Goal: Communication & Community: Connect with others

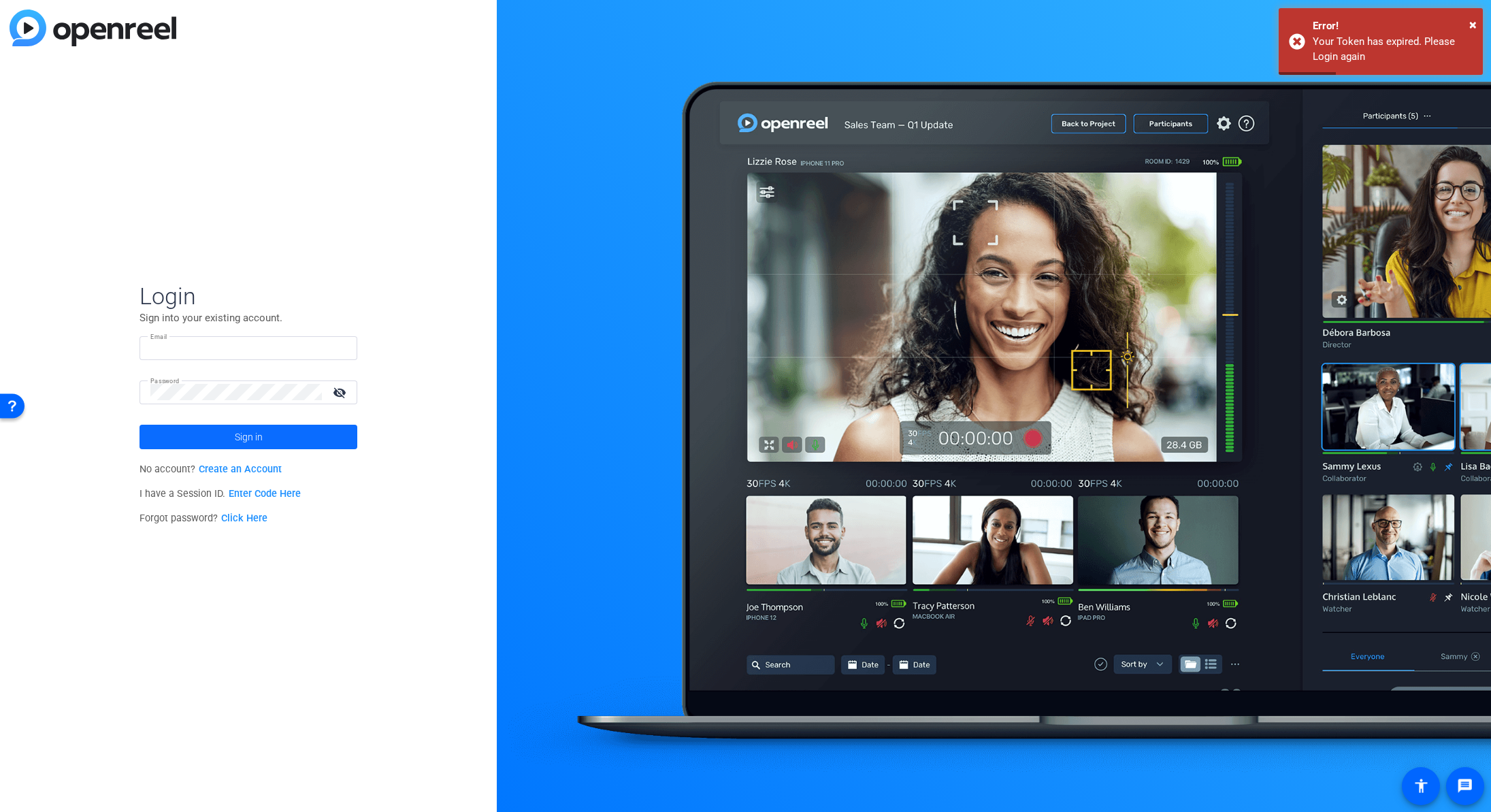
type input "[PERSON_NAME][EMAIL_ADDRESS][PERSON_NAME][DOMAIN_NAME]"
click at [281, 433] on span at bounding box center [248, 437] width 218 height 33
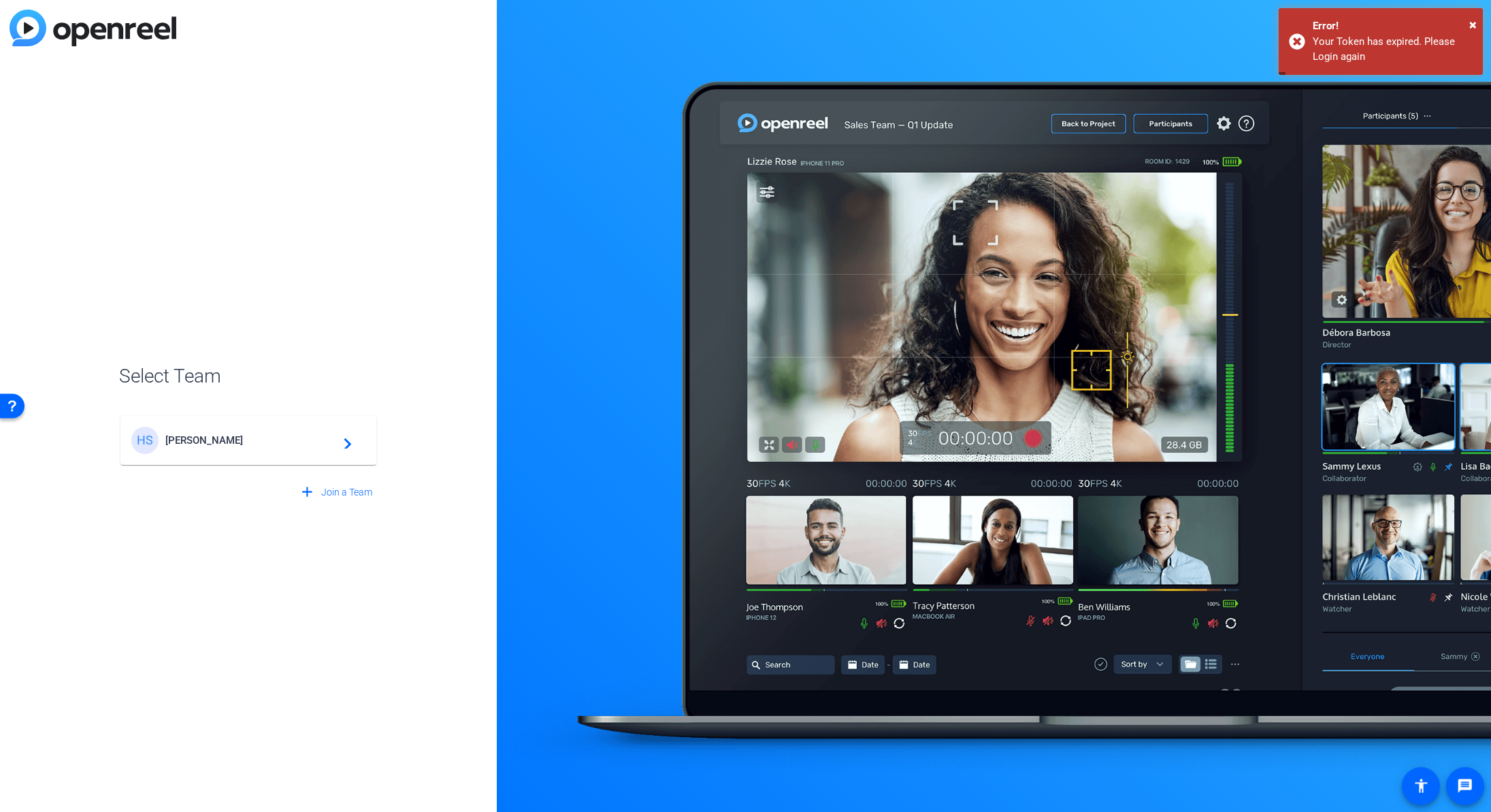
click at [280, 440] on span "Henry Schein" at bounding box center [251, 440] width 170 height 12
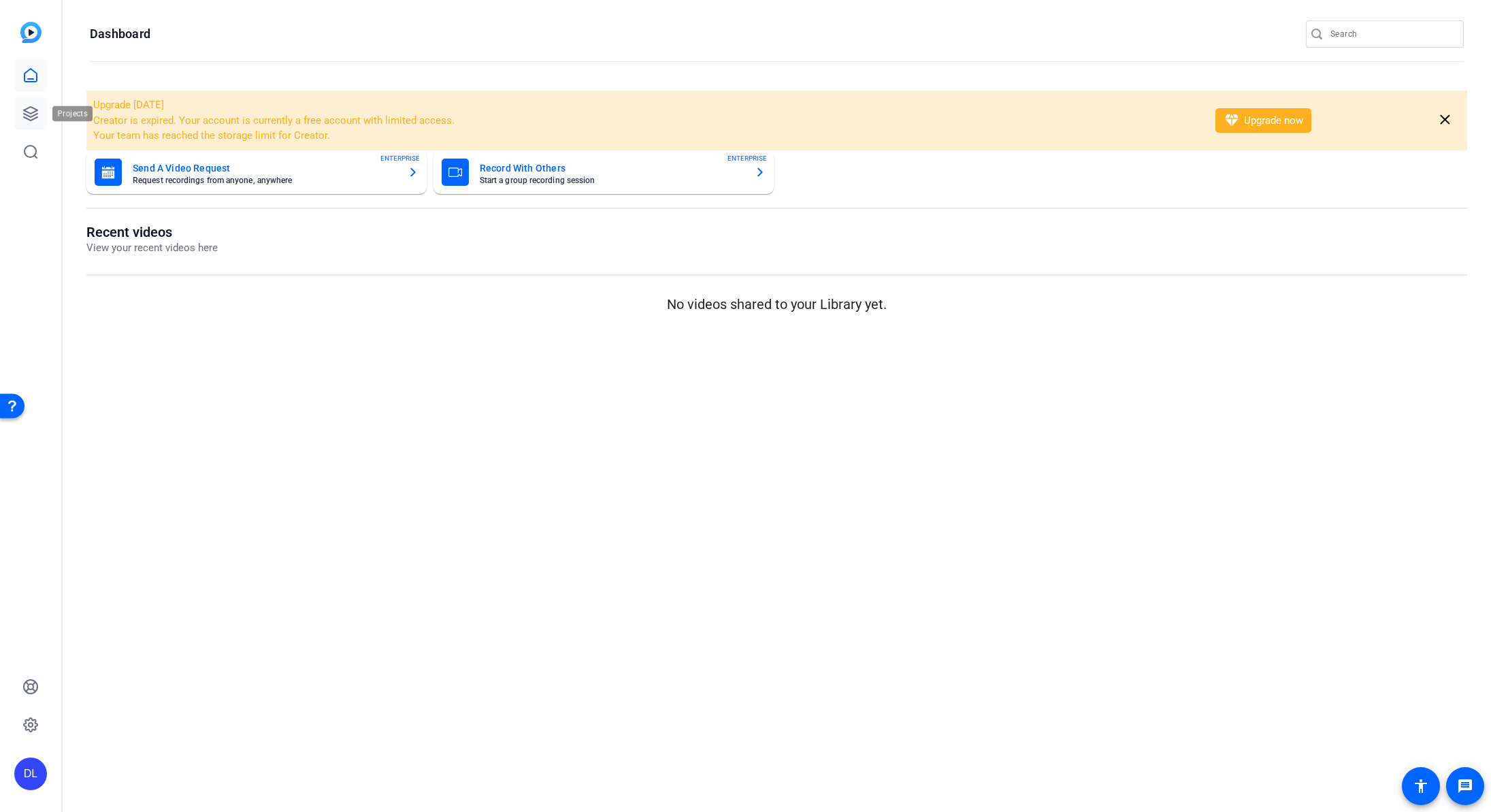
click at [25, 113] on icon at bounding box center [30, 113] width 14 height 14
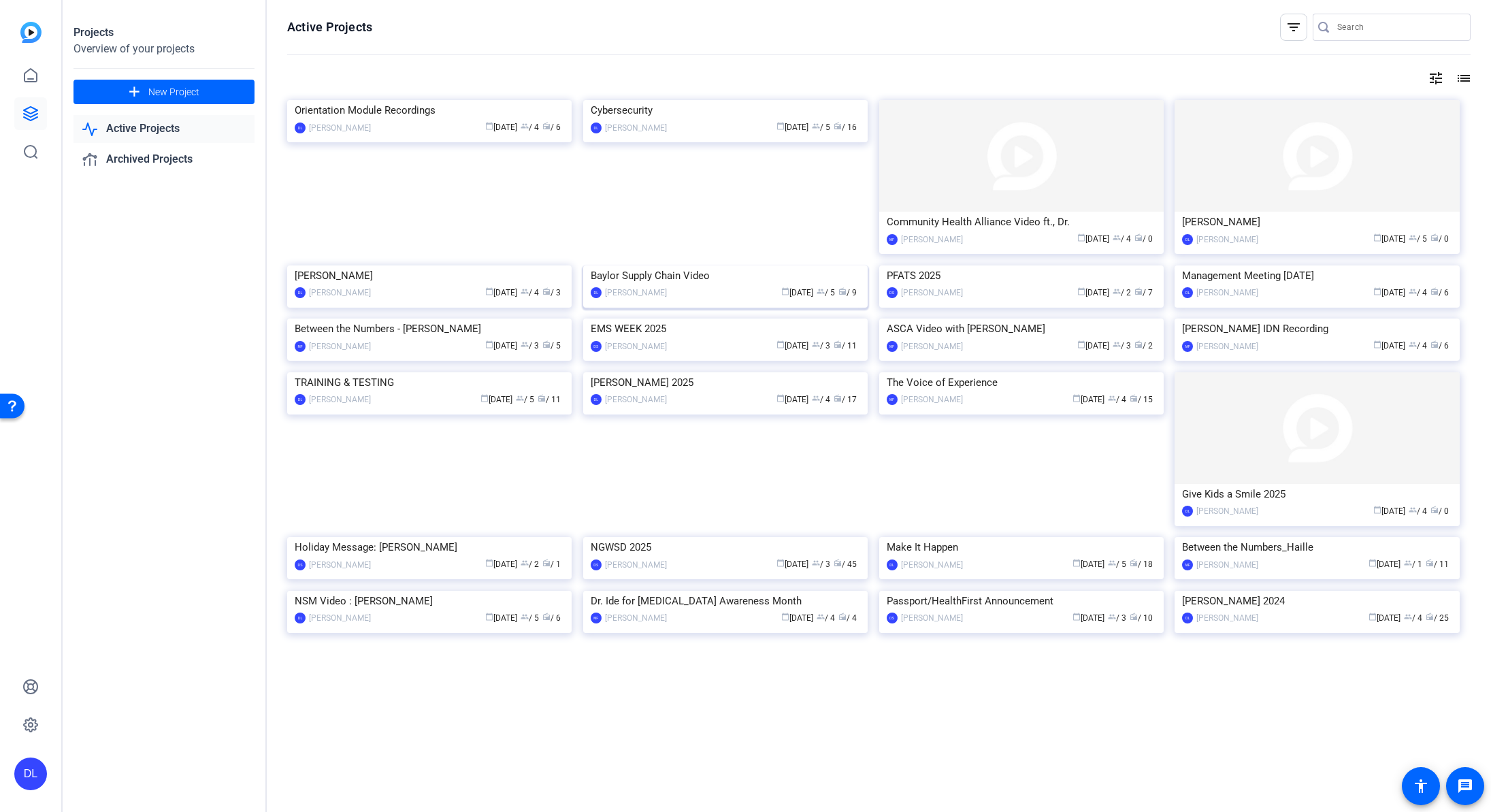
click at [773, 286] on div "Baylor Supply Chain Video" at bounding box center [726, 276] width 270 height 21
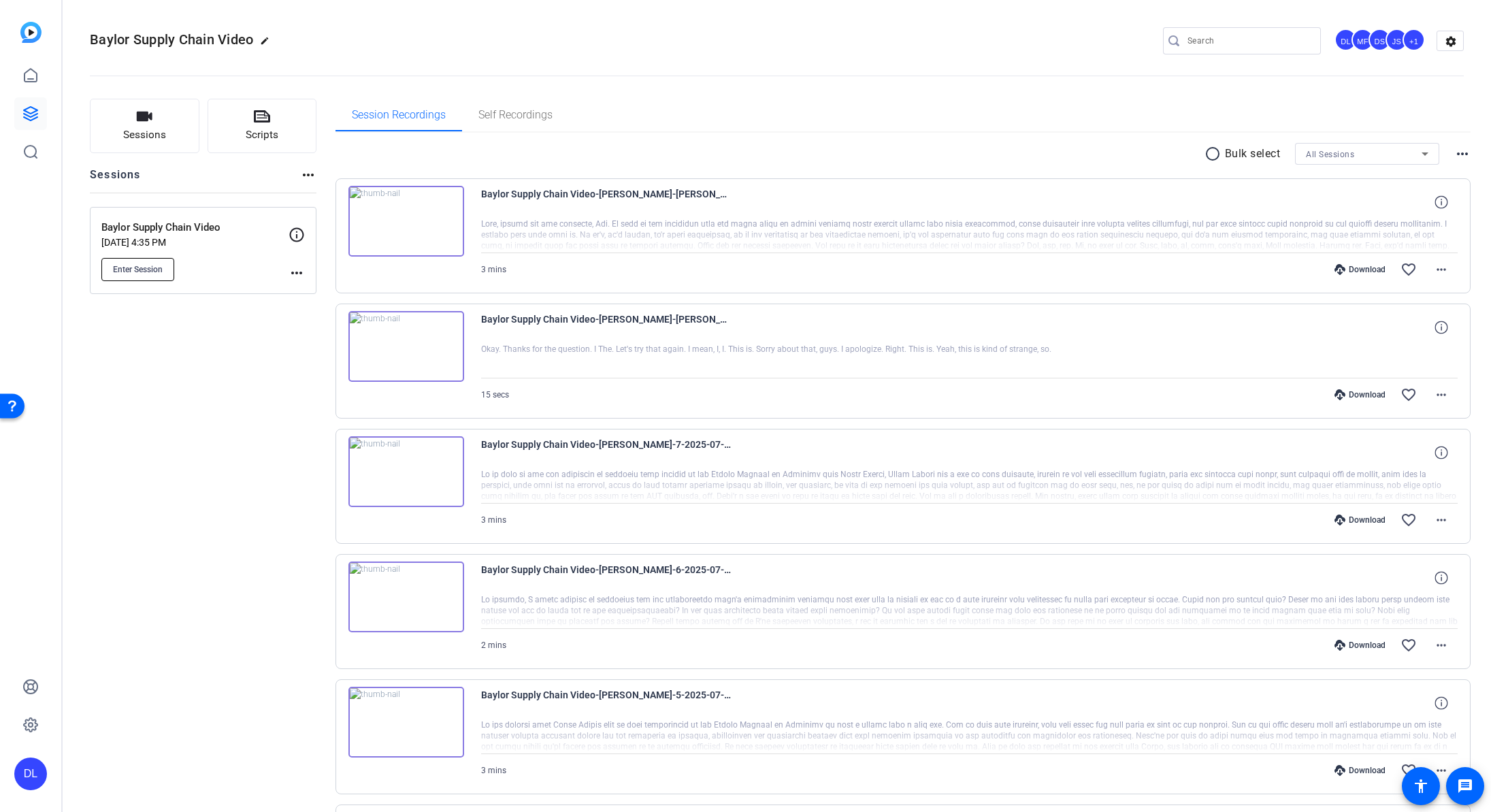
click at [120, 274] on span "Enter Session" at bounding box center [138, 270] width 49 height 11
click at [26, 112] on icon at bounding box center [30, 114] width 17 height 17
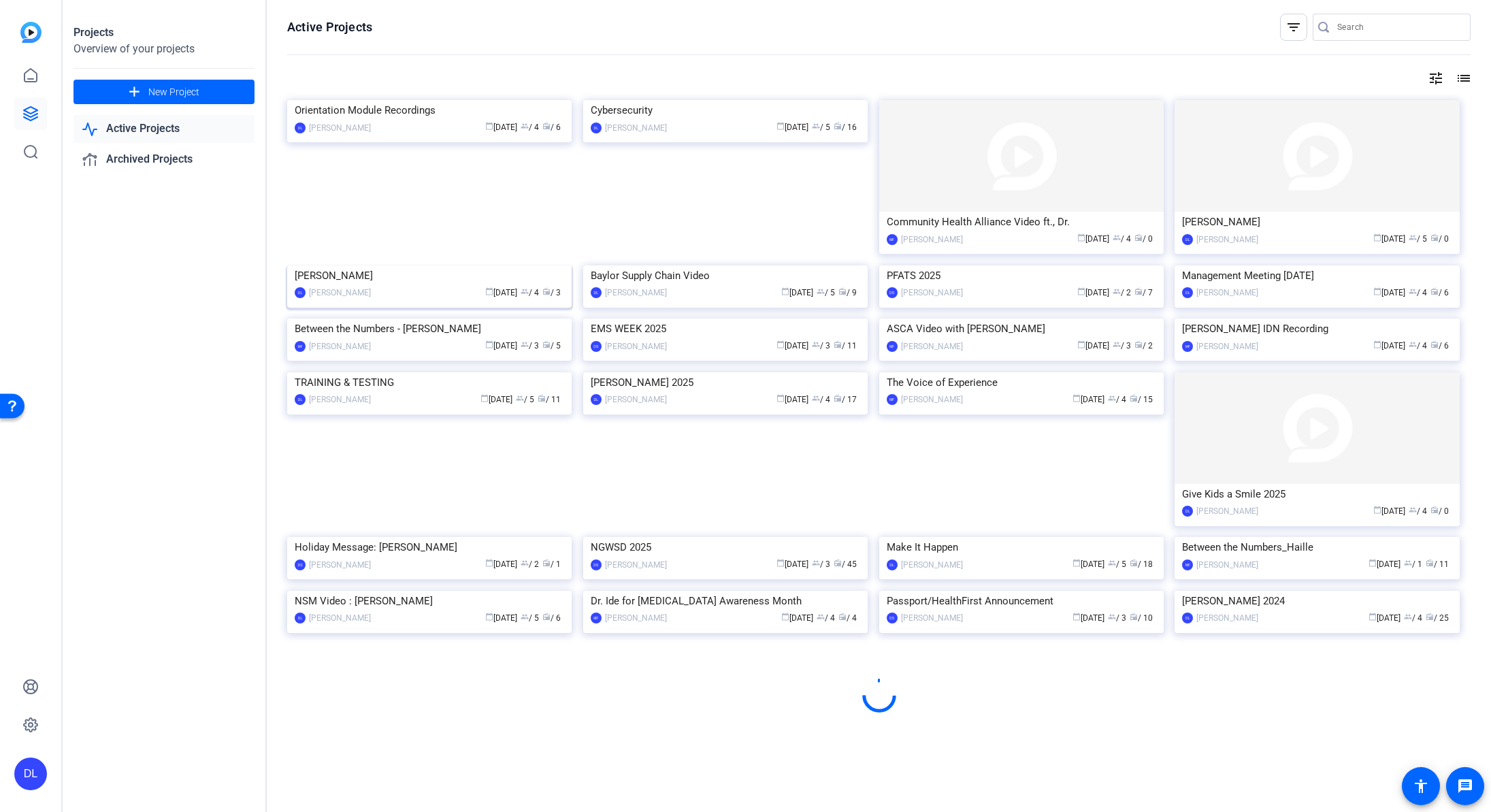
scroll to position [379, 0]
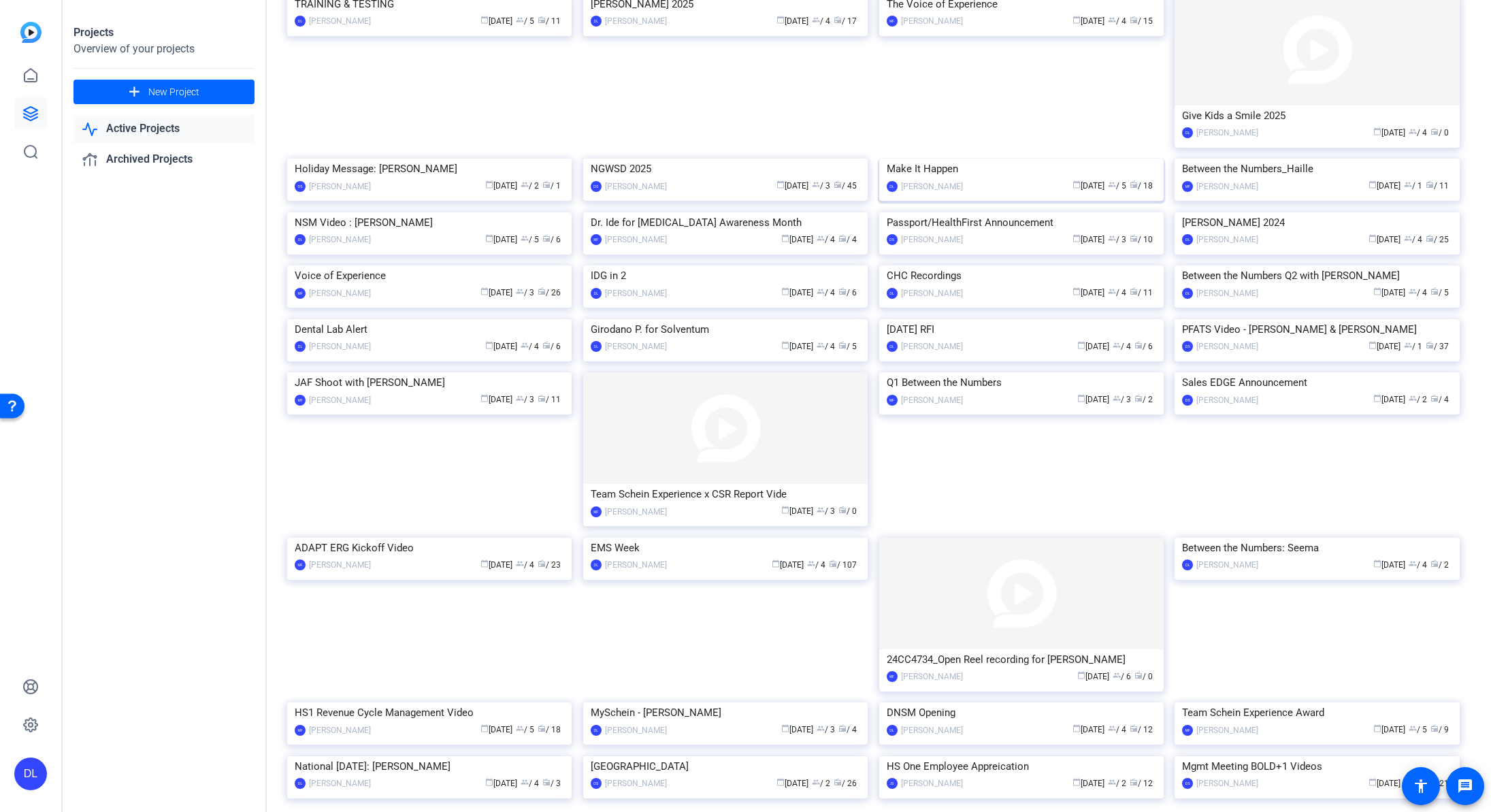
click at [958, 158] on img at bounding box center [1022, 158] width 285 height 0
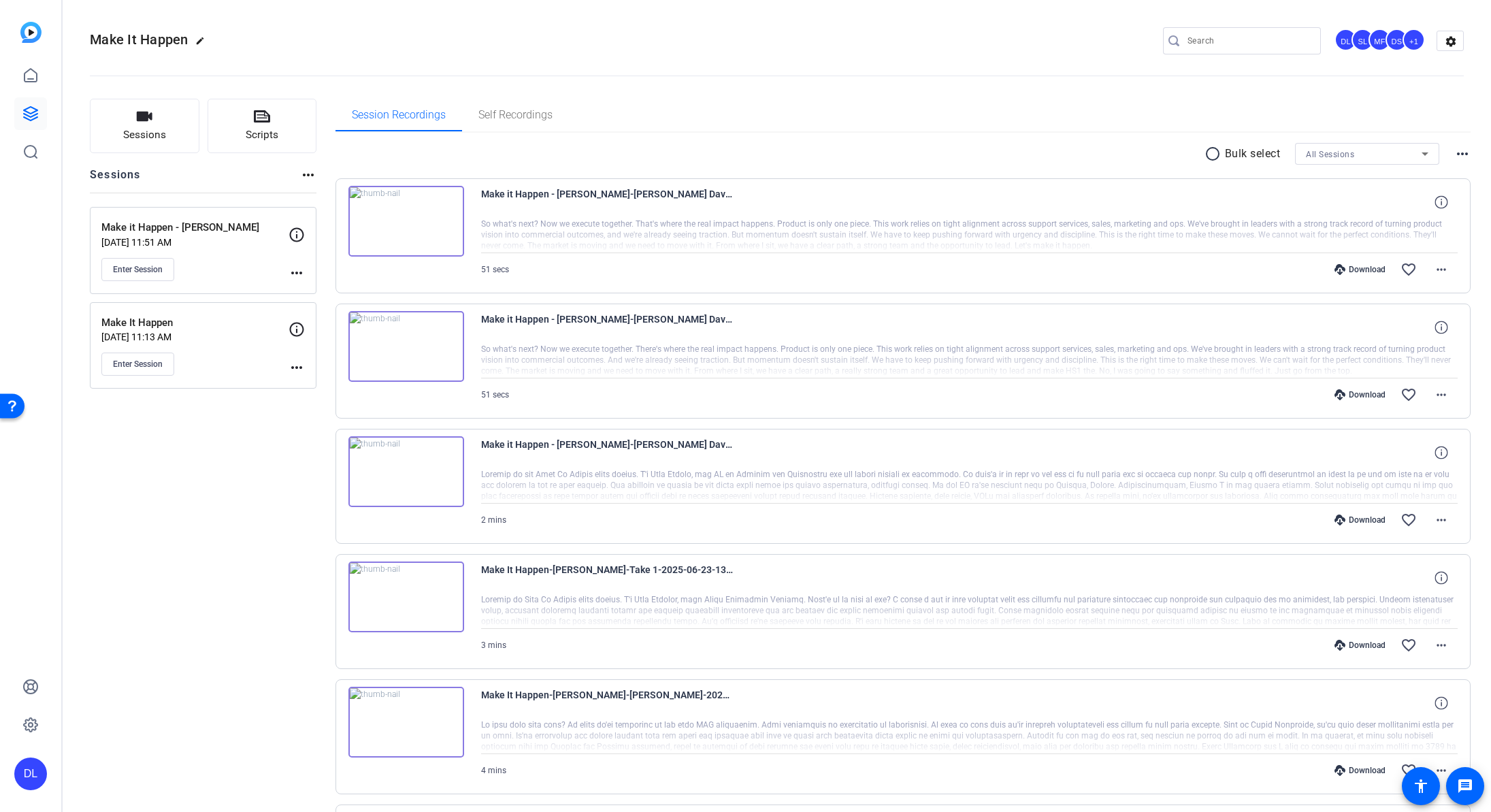
click at [300, 365] on mat-icon "more_horiz" at bounding box center [297, 367] width 17 height 17
click at [321, 385] on span "Edit Session" at bounding box center [330, 387] width 62 height 17
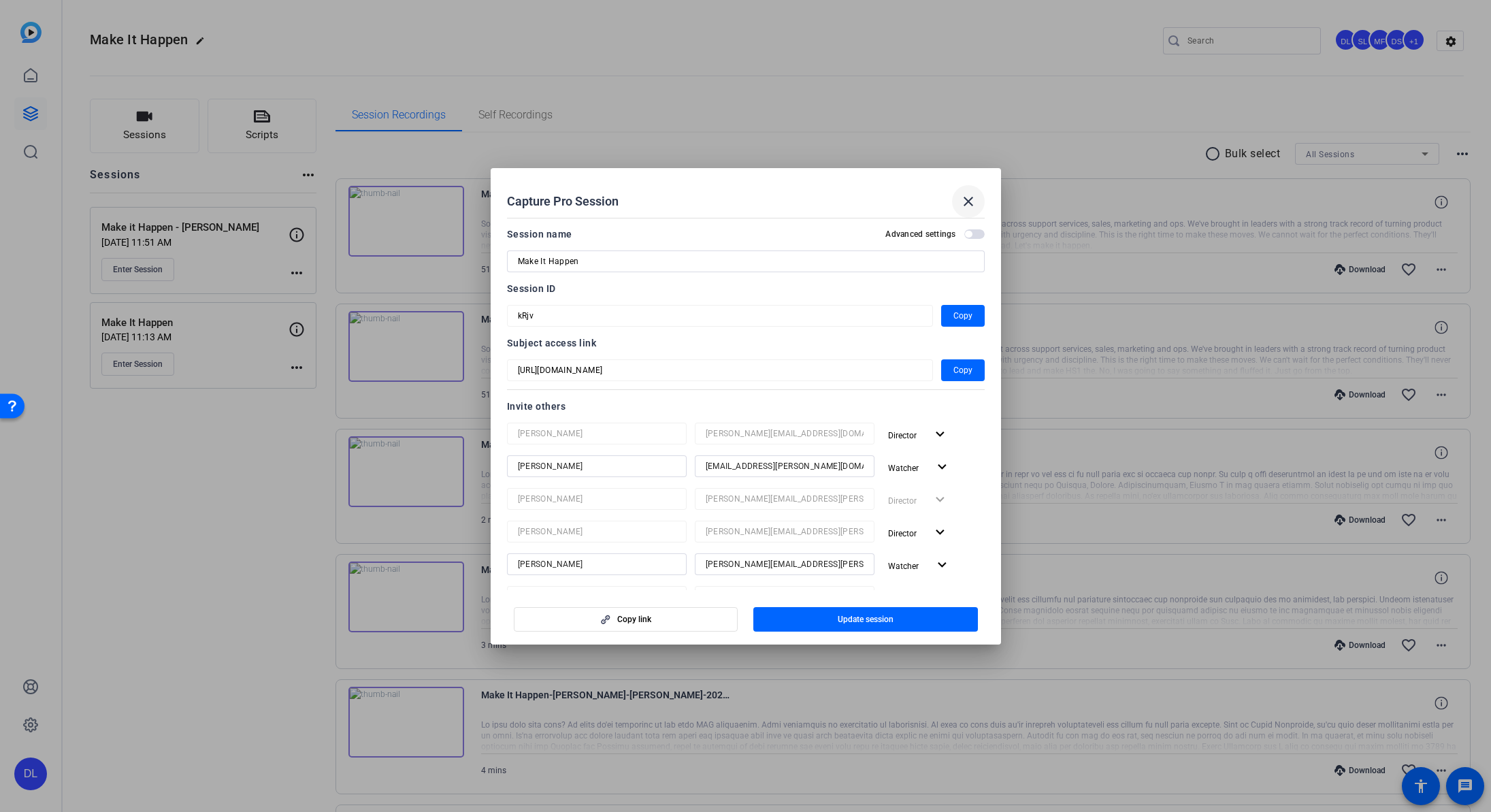
click at [968, 196] on mat-icon "close" at bounding box center [968, 201] width 17 height 17
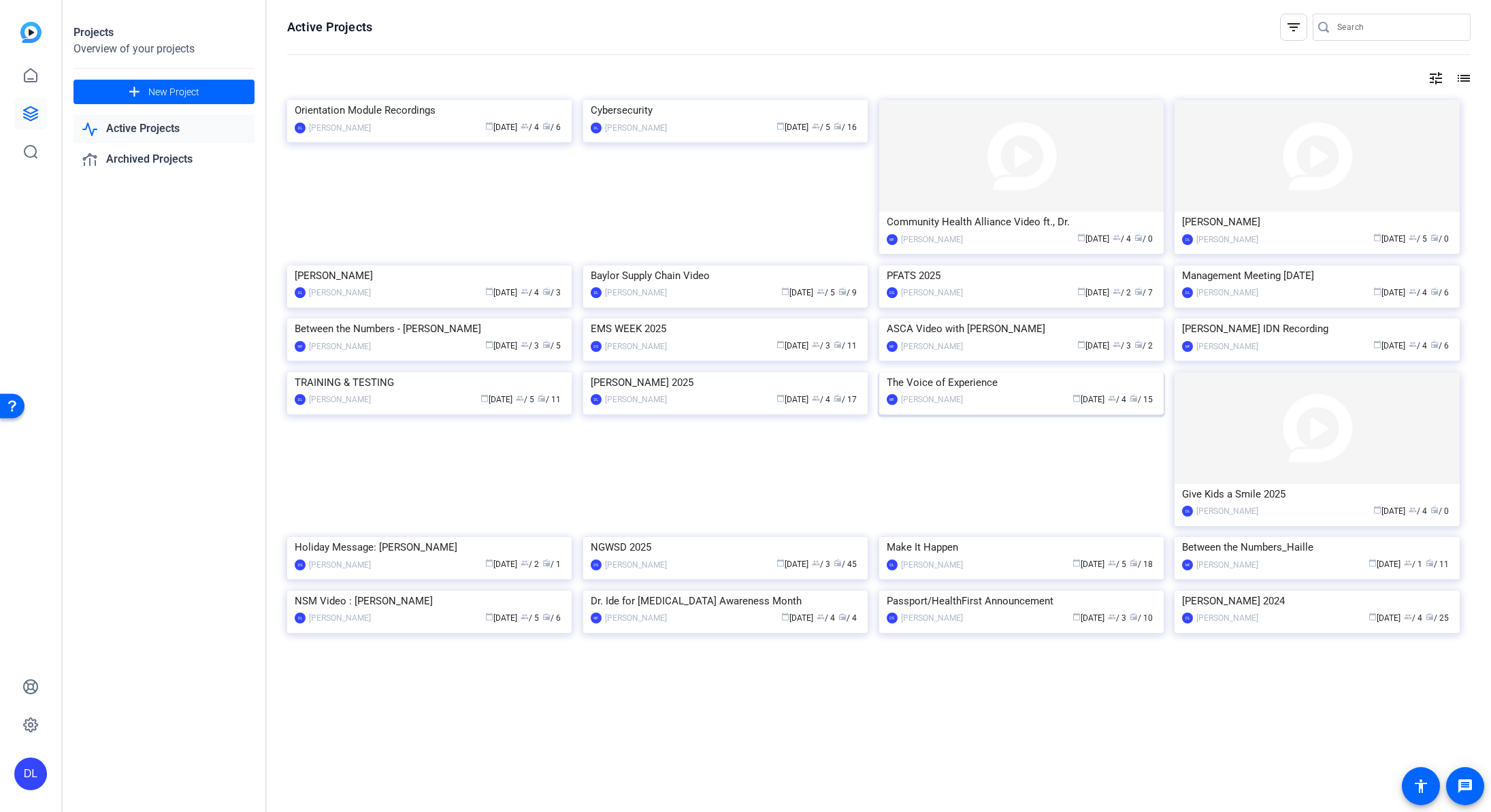
click at [1108, 402] on span "group" at bounding box center [1112, 398] width 8 height 8
click at [974, 537] on img at bounding box center [1022, 537] width 285 height 0
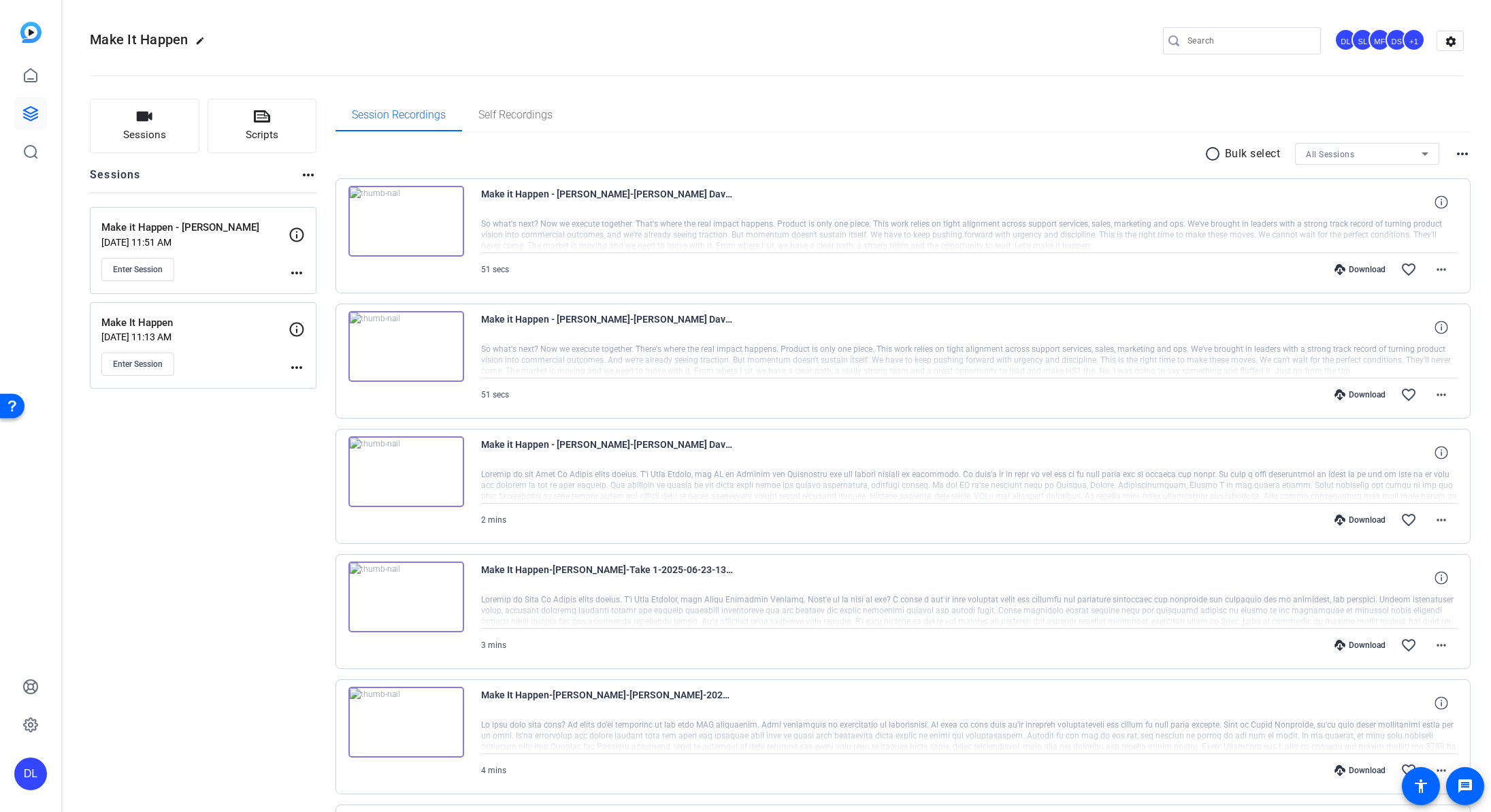
click at [298, 270] on mat-icon "more_horiz" at bounding box center [297, 273] width 17 height 17
click at [305, 310] on span "Archive Session" at bounding box center [330, 309] width 62 height 17
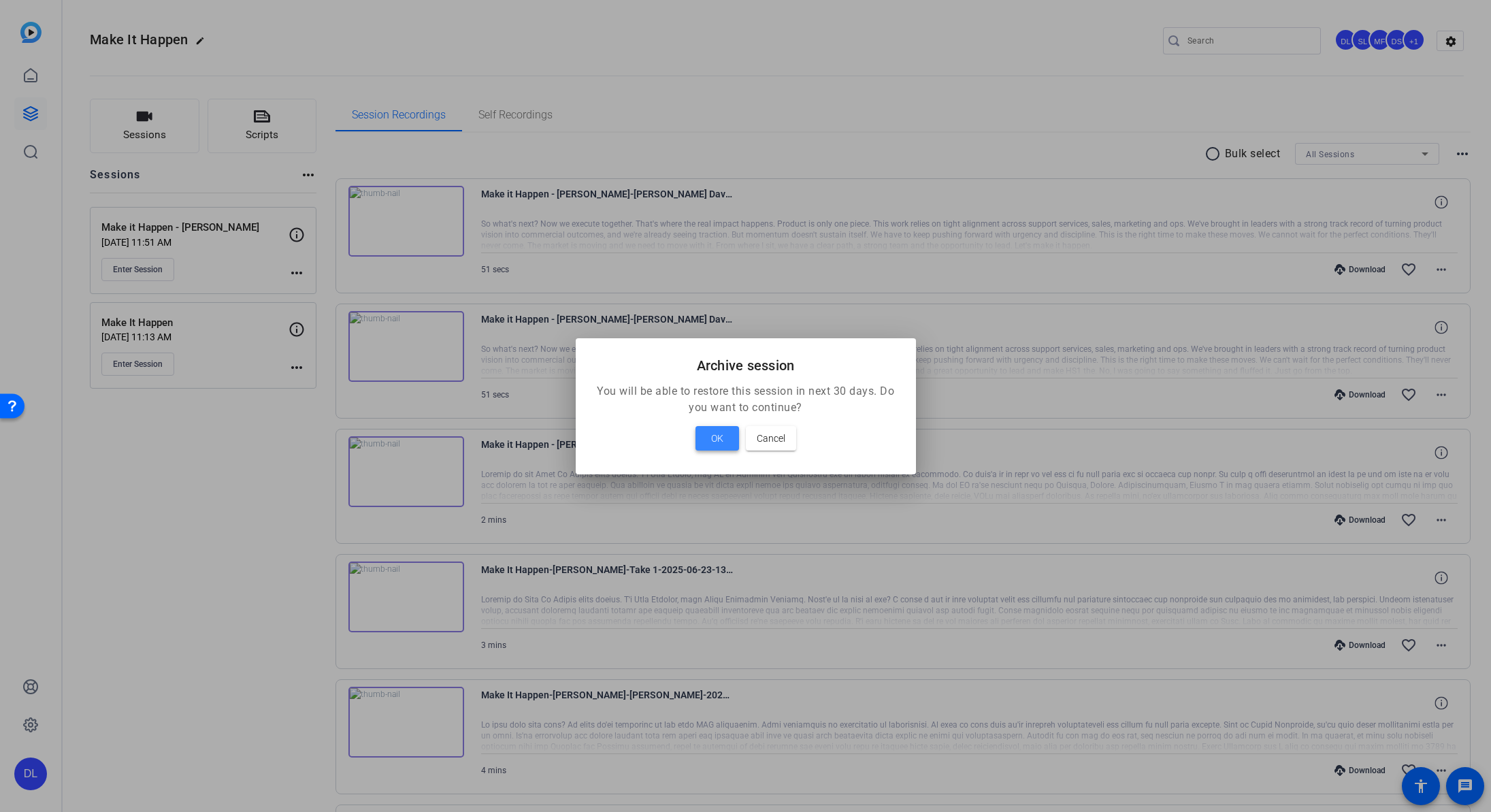
click at [716, 440] on span "OK" at bounding box center [717, 438] width 12 height 17
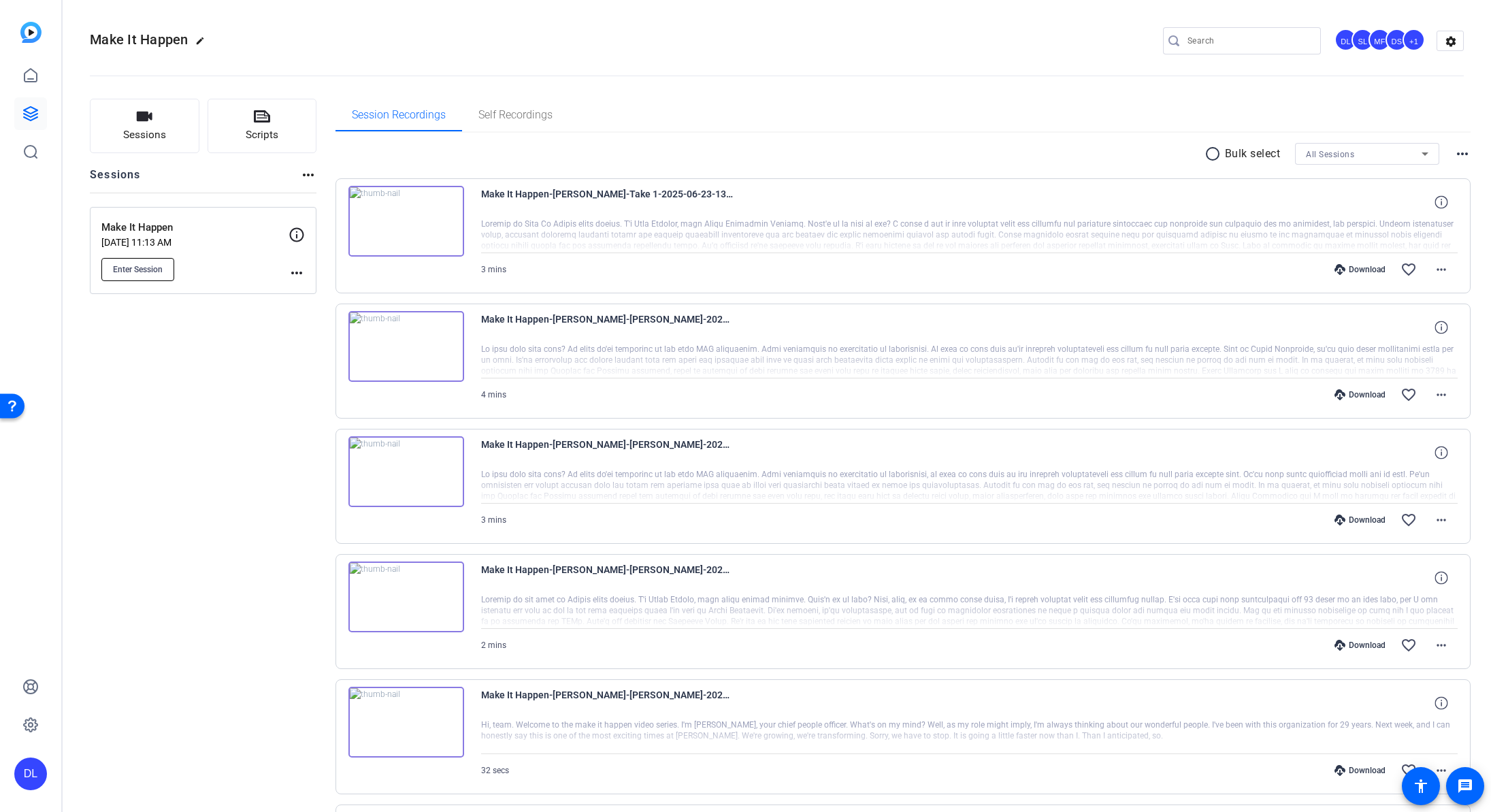
click at [146, 268] on span "Enter Session" at bounding box center [138, 270] width 49 height 11
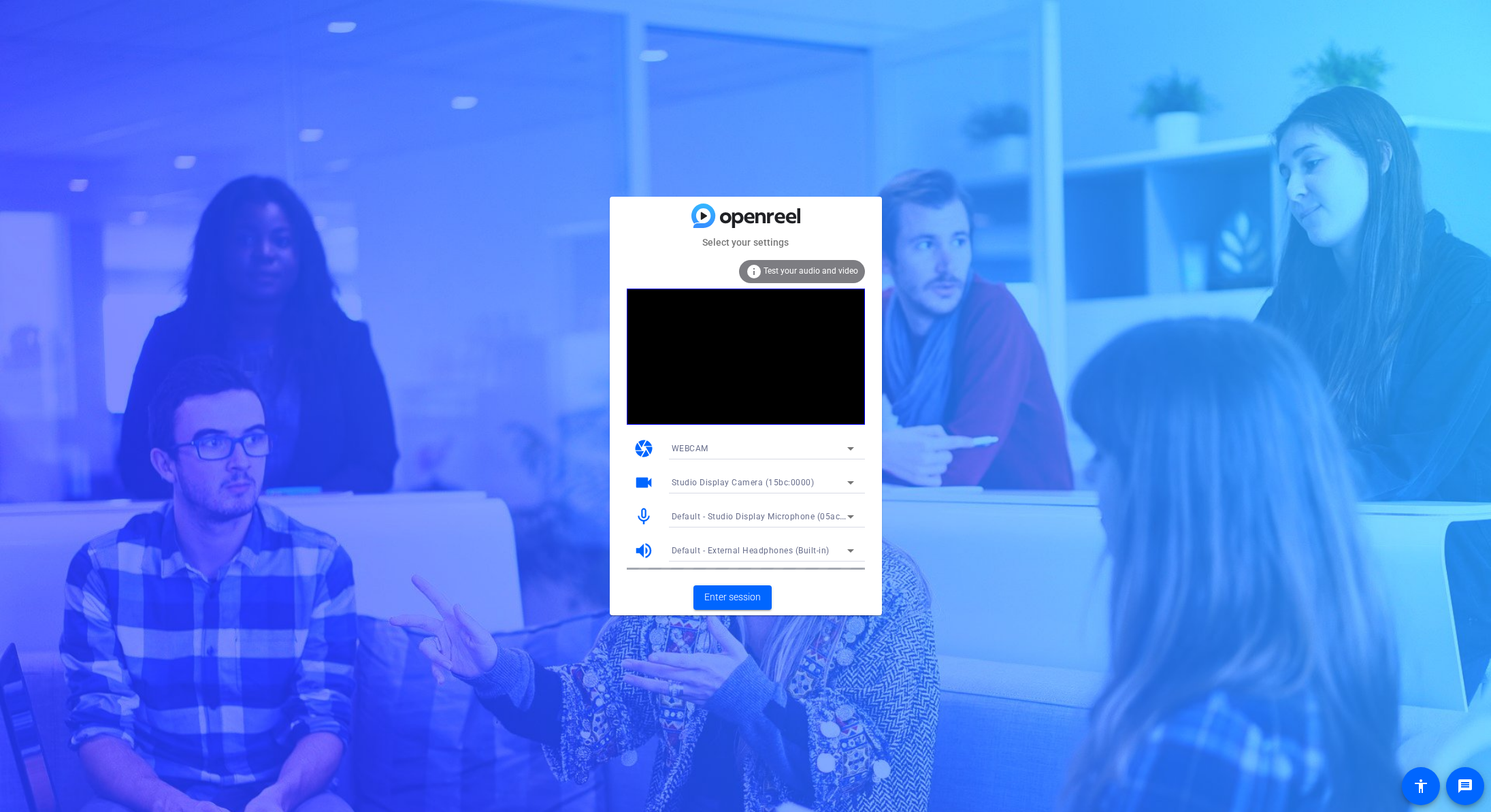
click at [772, 604] on mat-card-actions "Enter session" at bounding box center [746, 597] width 272 height 35
click at [753, 596] on span "Enter session" at bounding box center [732, 597] width 56 height 14
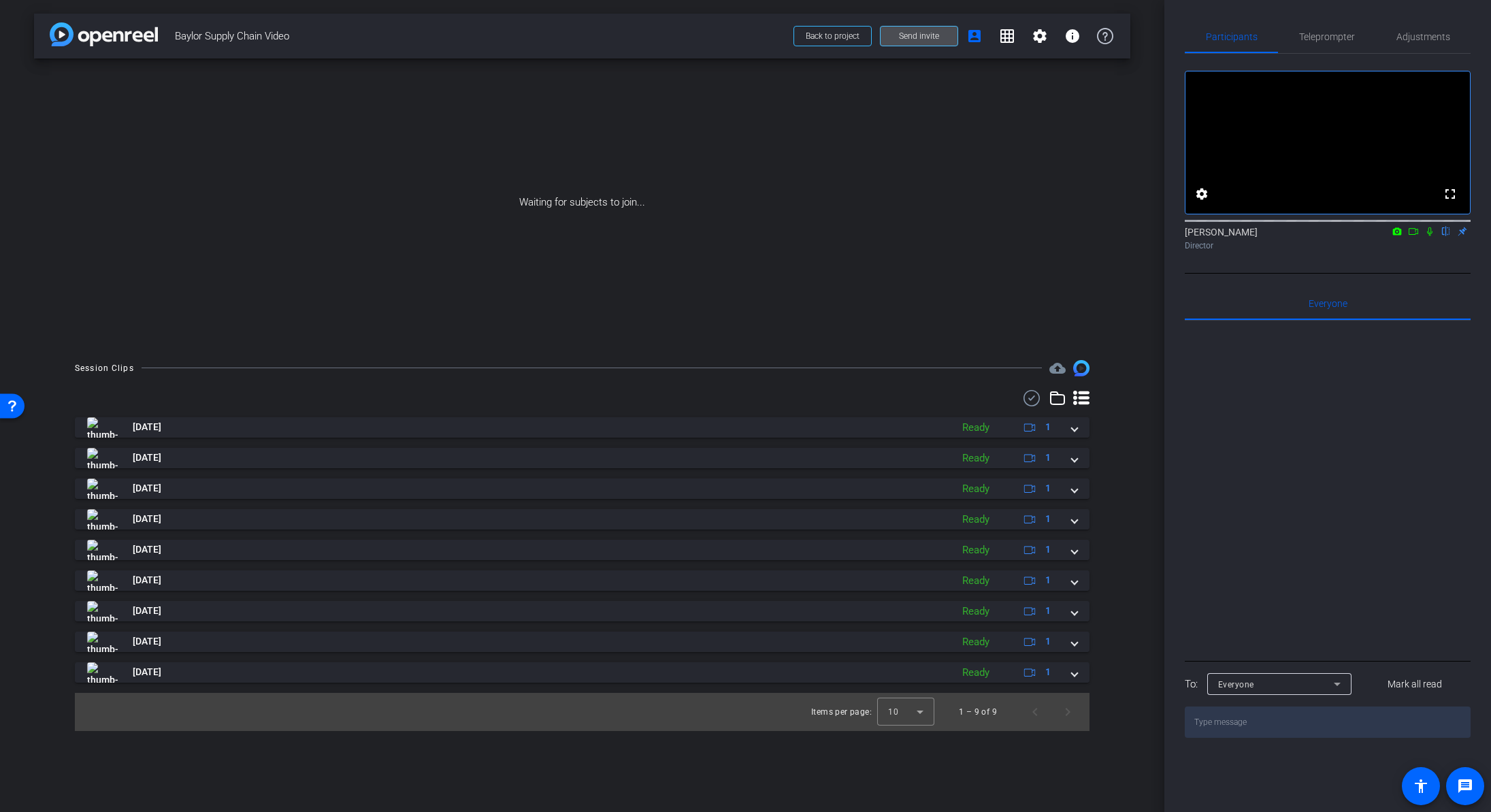
click at [936, 34] on span "Send invite" at bounding box center [919, 36] width 40 height 11
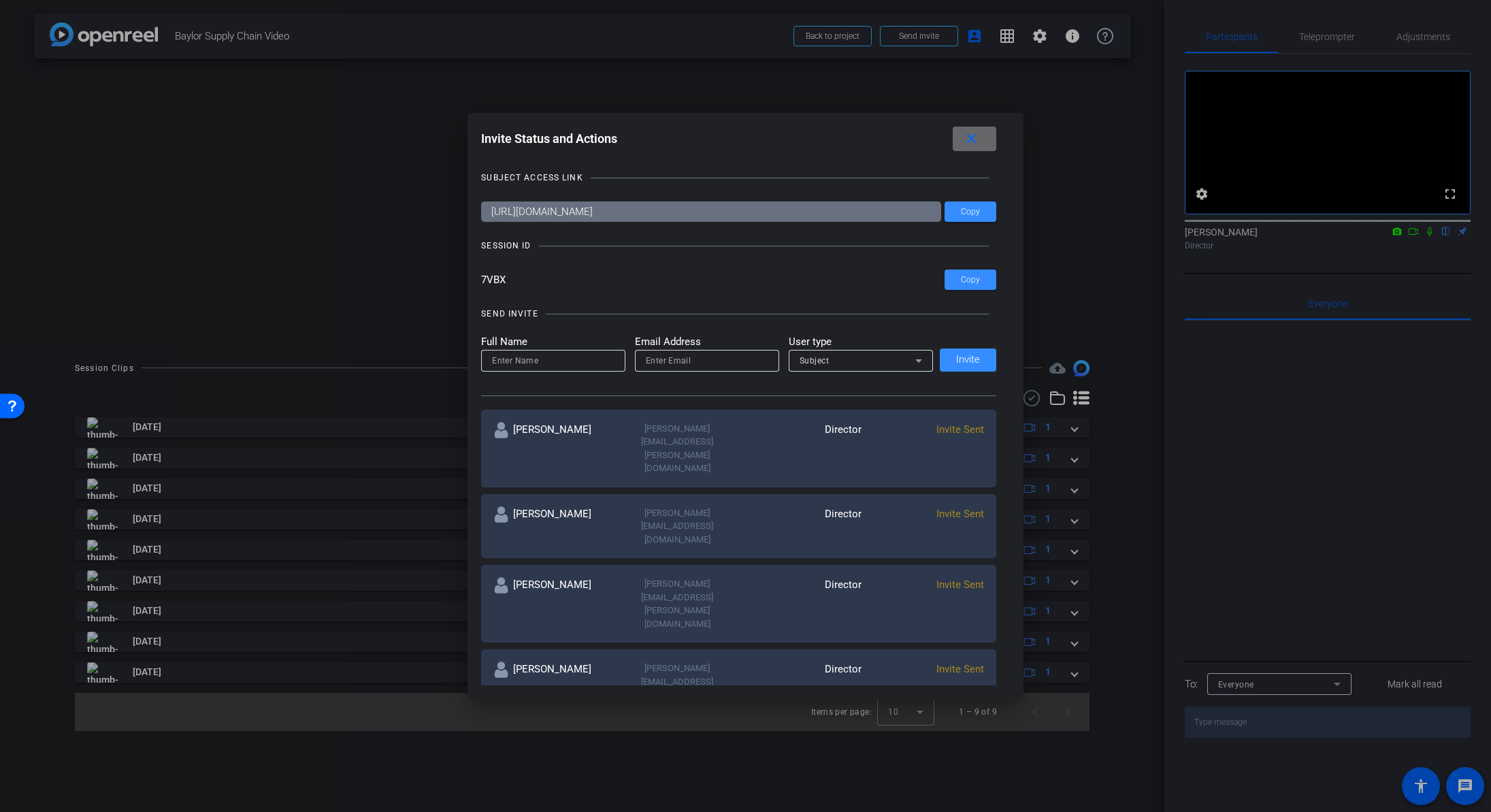
click at [977, 136] on mat-icon "close" at bounding box center [971, 138] width 17 height 17
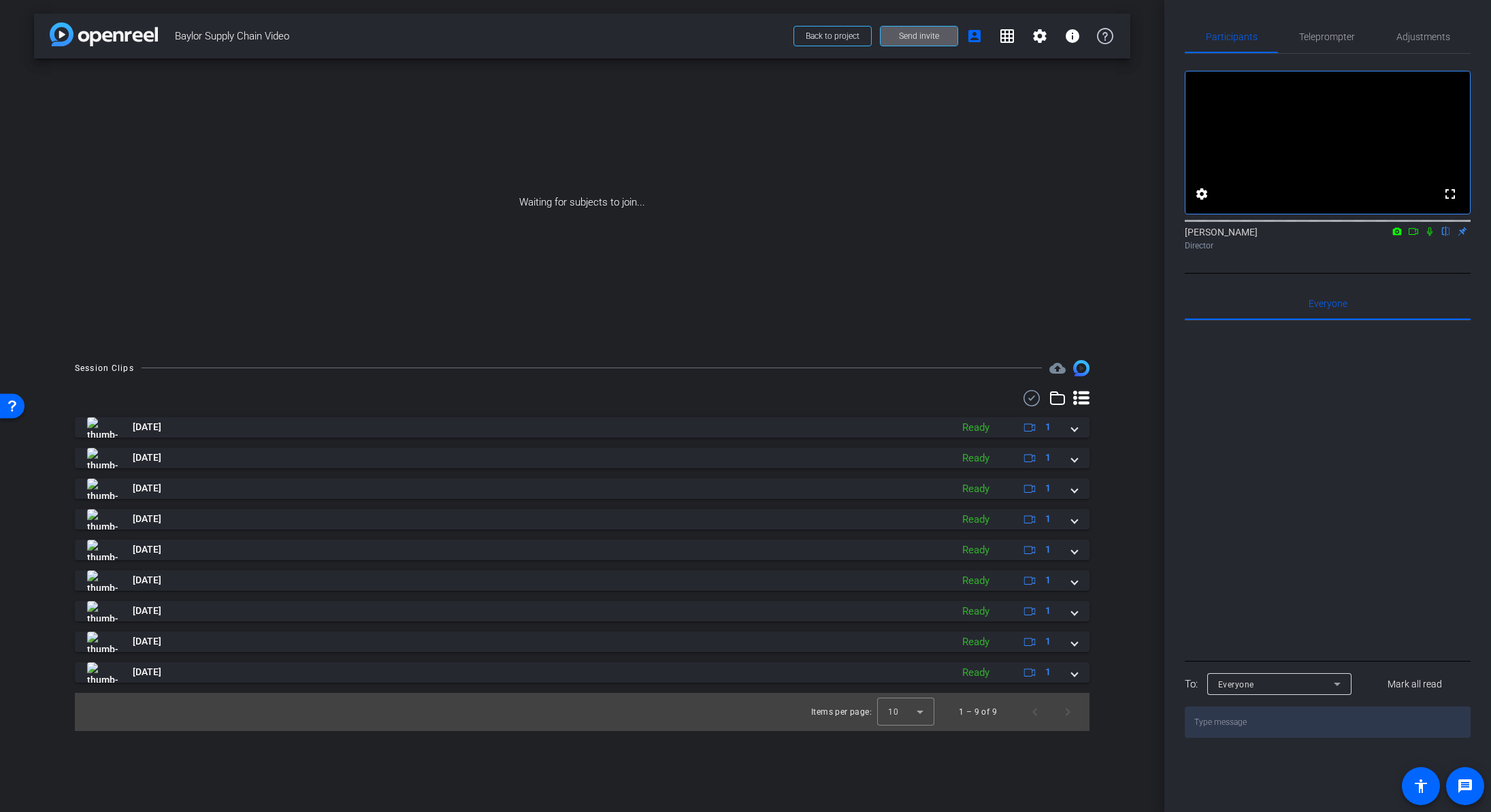
click at [917, 40] on span "Send invite" at bounding box center [919, 36] width 40 height 11
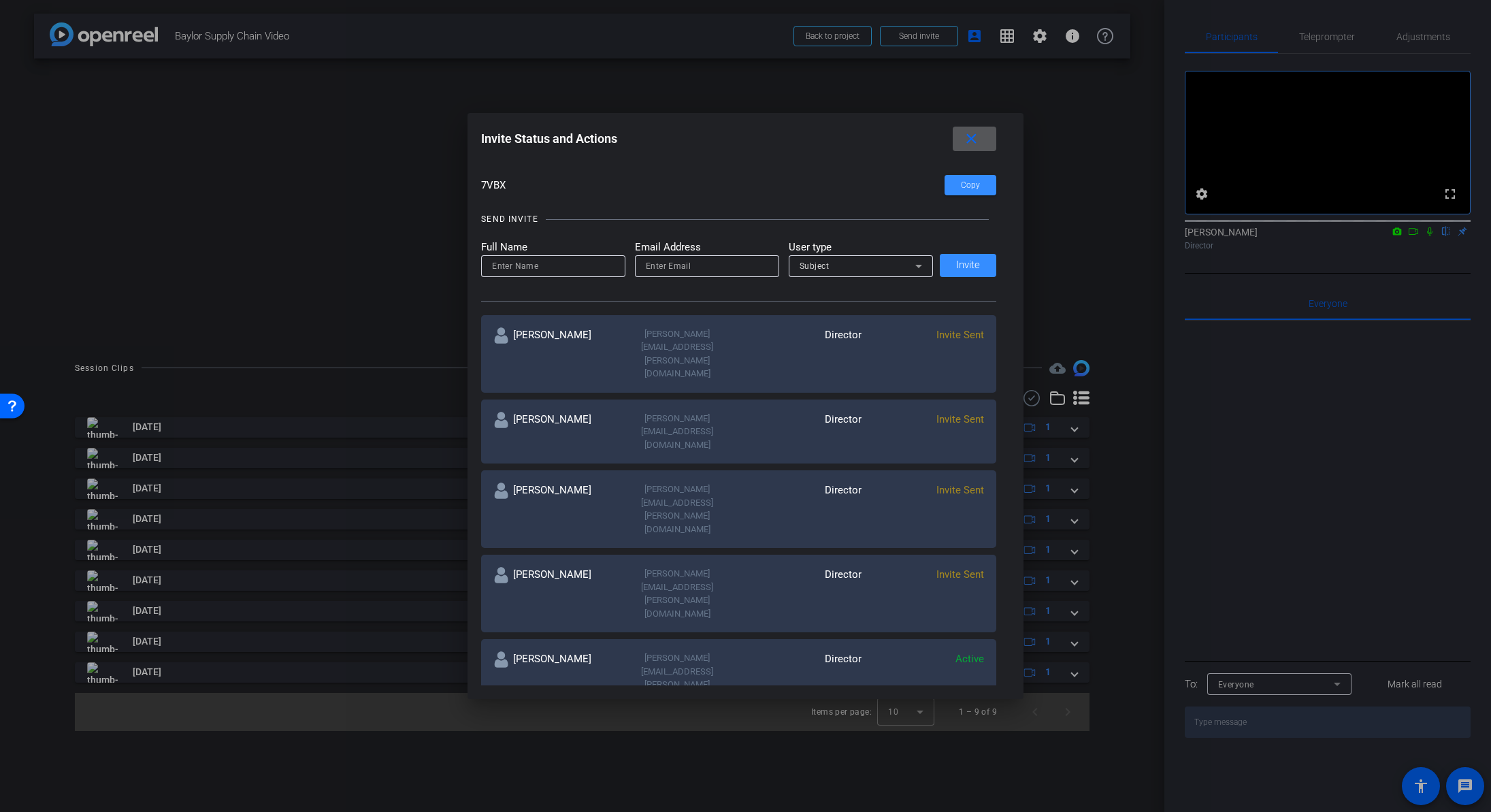
scroll to position [95, 0]
click at [974, 806] on mat-icon "more_horiz" at bounding box center [975, 814] width 17 height 17
click at [1000, 661] on span "Re-Send Invite" at bounding box center [1030, 660] width 102 height 17
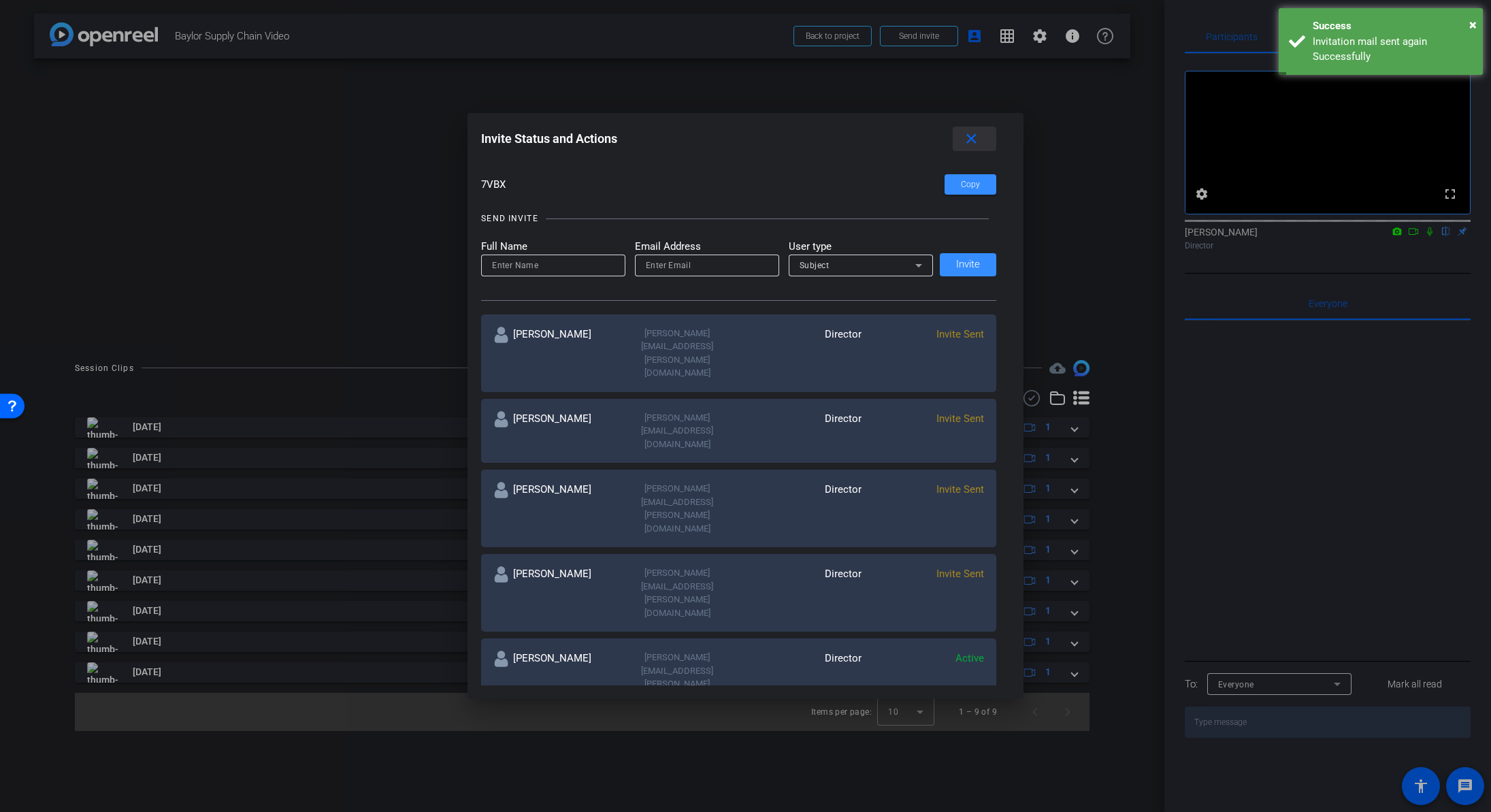
click at [969, 139] on mat-icon "close" at bounding box center [971, 138] width 17 height 17
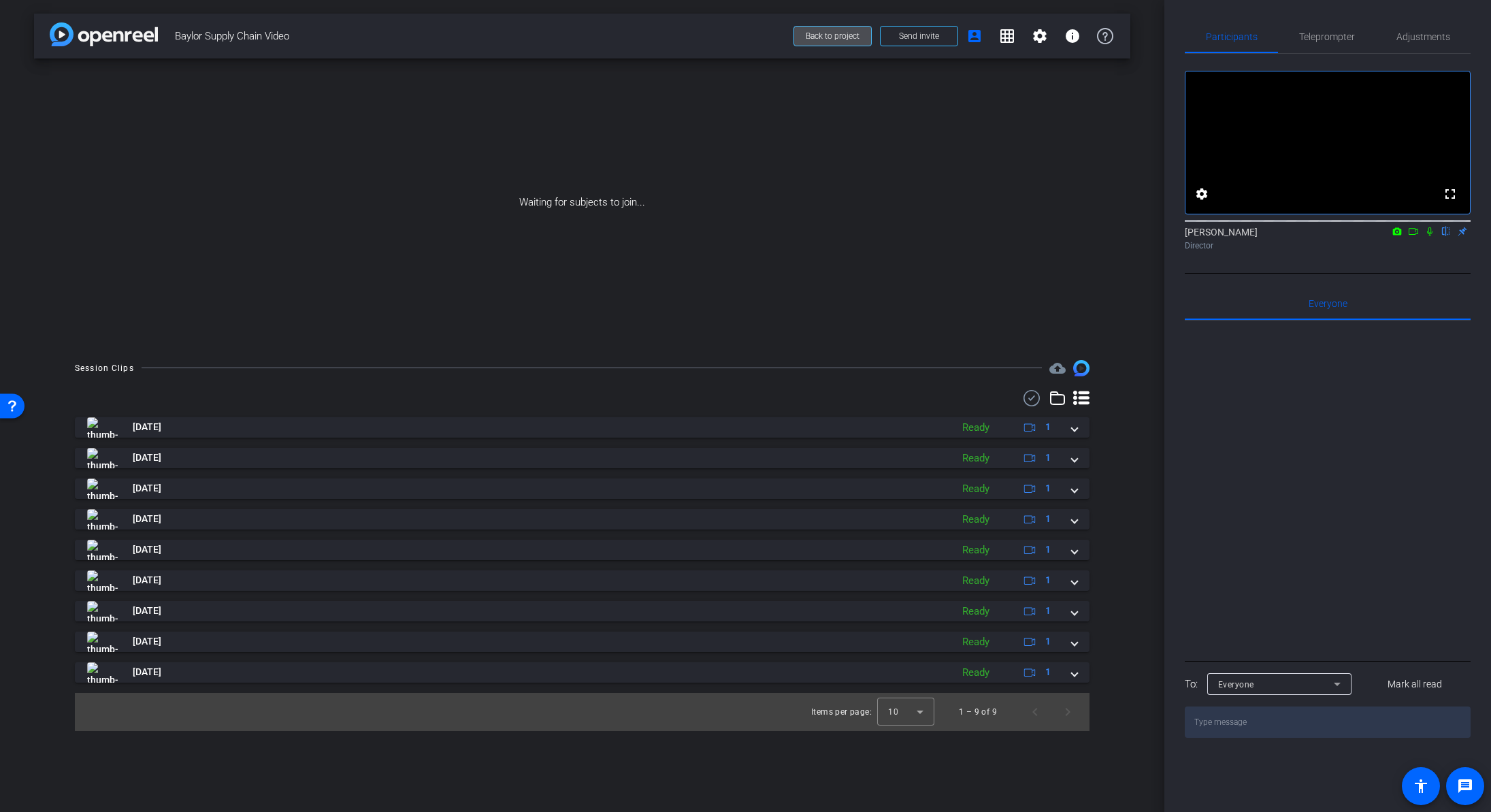
click at [843, 39] on span "Back to project" at bounding box center [833, 36] width 54 height 10
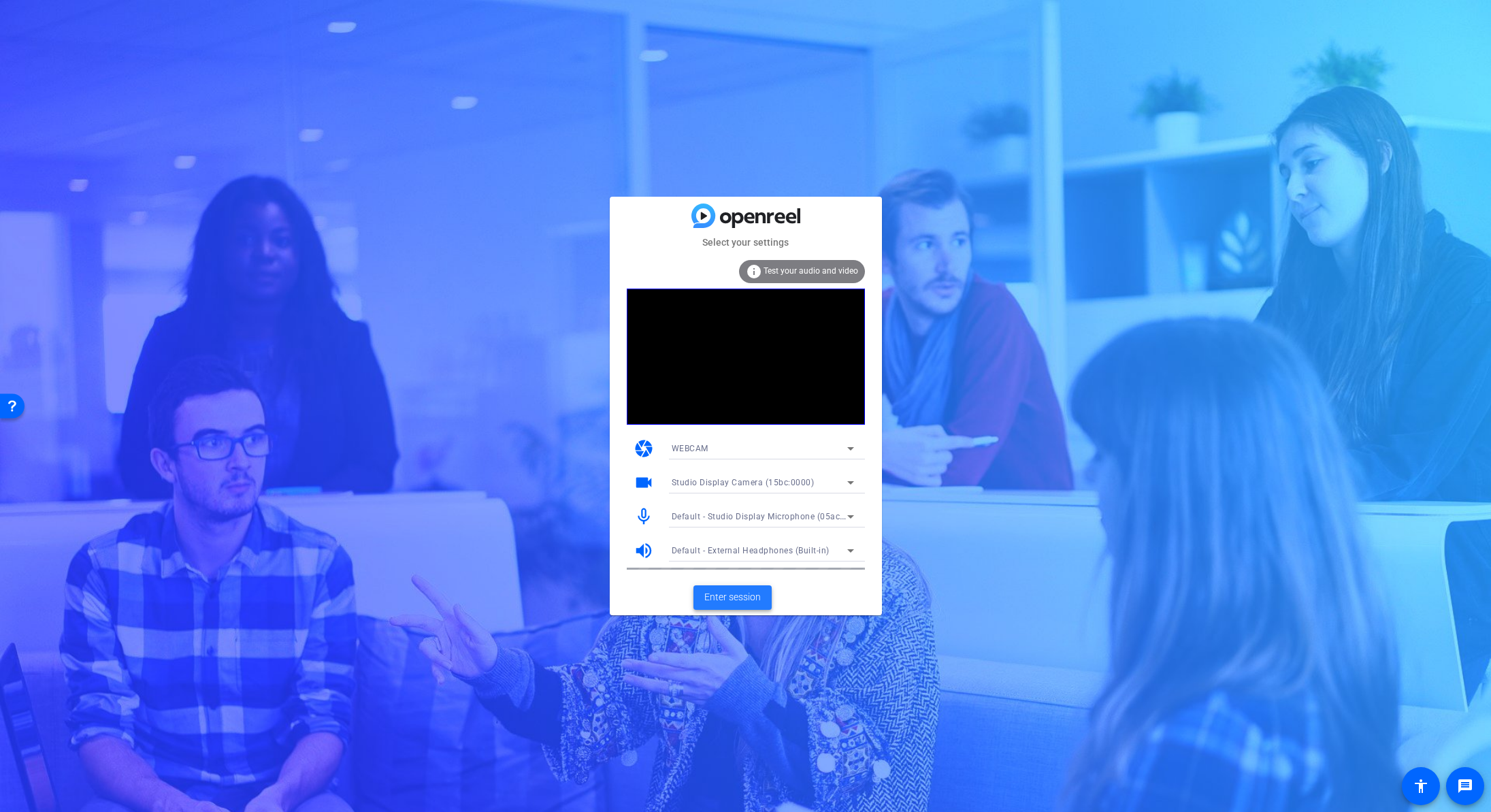
click at [722, 600] on span "Enter session" at bounding box center [732, 597] width 56 height 14
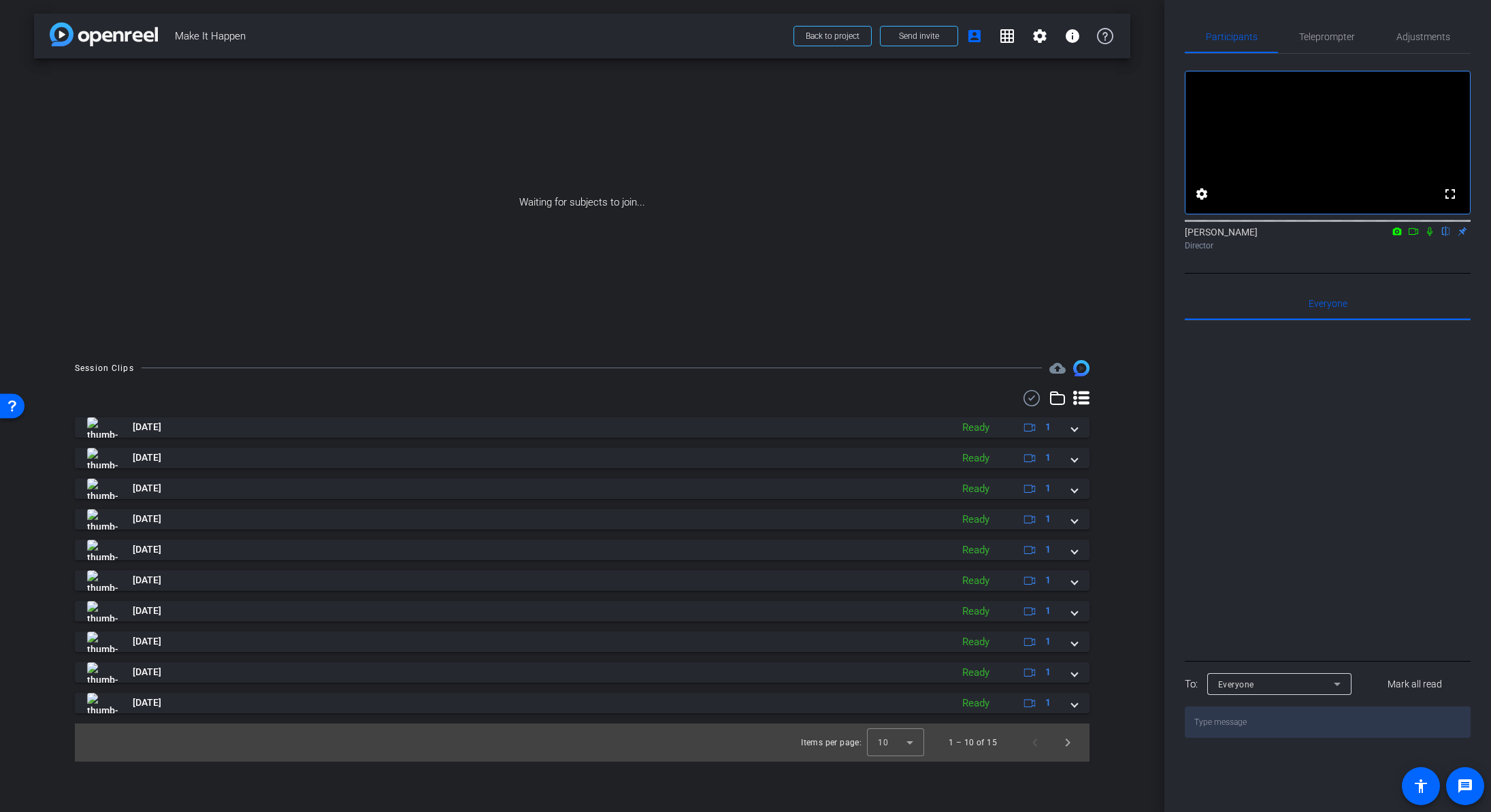
click at [1411, 235] on icon at bounding box center [1414, 231] width 10 height 7
click at [1445, 236] on icon at bounding box center [1446, 231] width 11 height 10
click at [935, 37] on span "Send invite" at bounding box center [919, 36] width 40 height 11
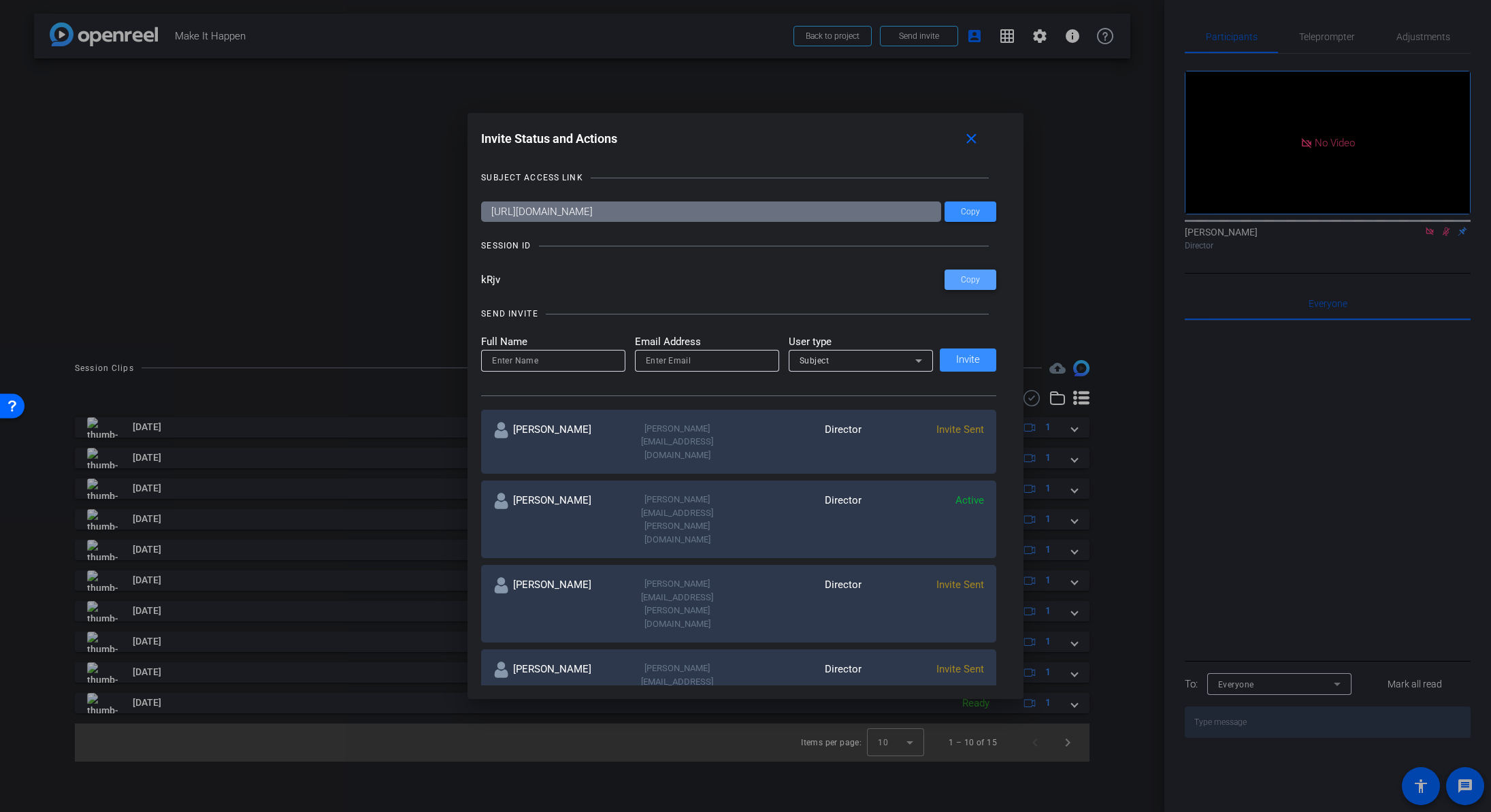
click at [960, 279] on span at bounding box center [970, 279] width 52 height 33
click at [971, 141] on mat-icon "close" at bounding box center [971, 138] width 17 height 17
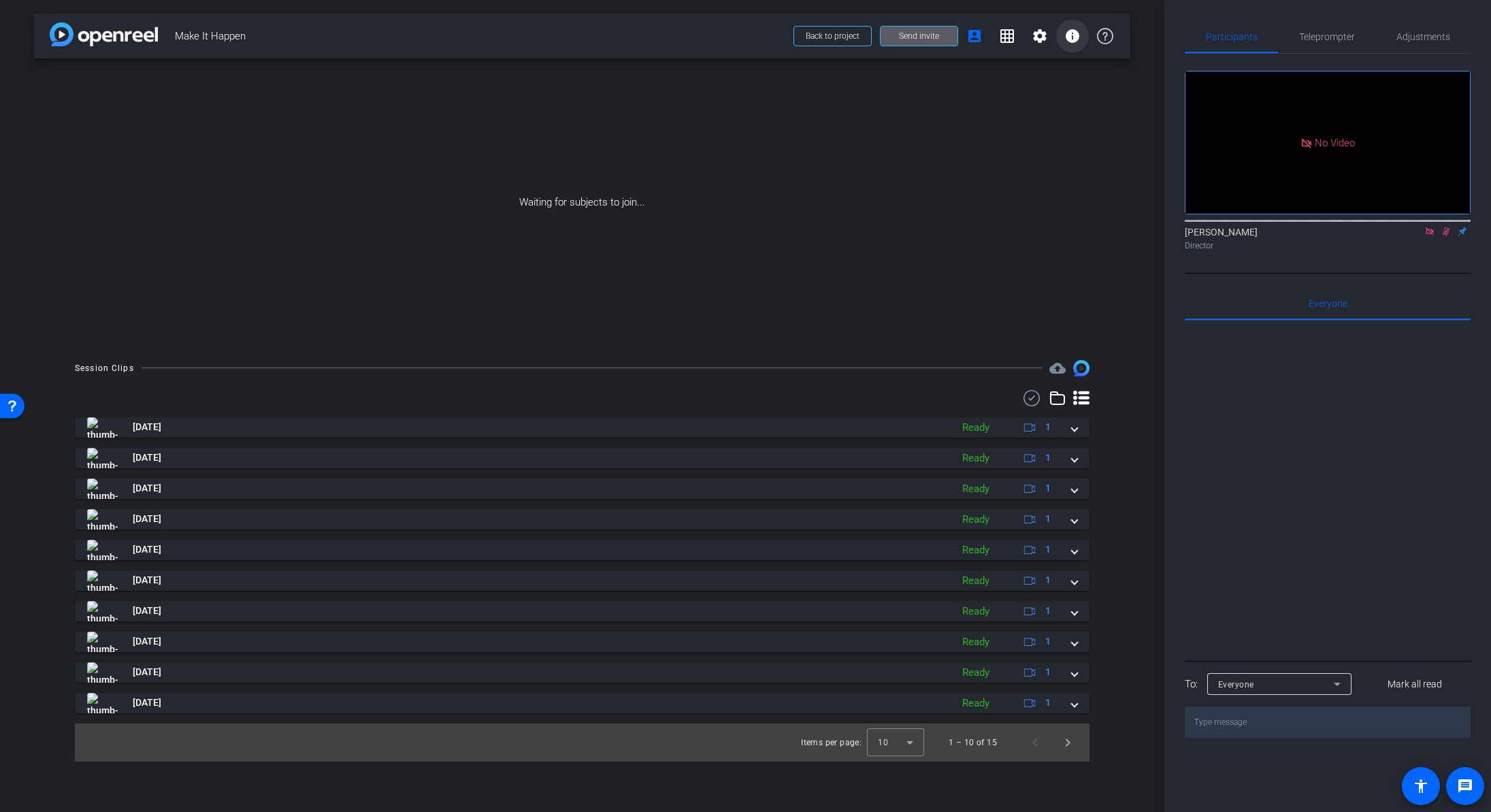
click at [1069, 37] on mat-icon "info" at bounding box center [1073, 36] width 17 height 17
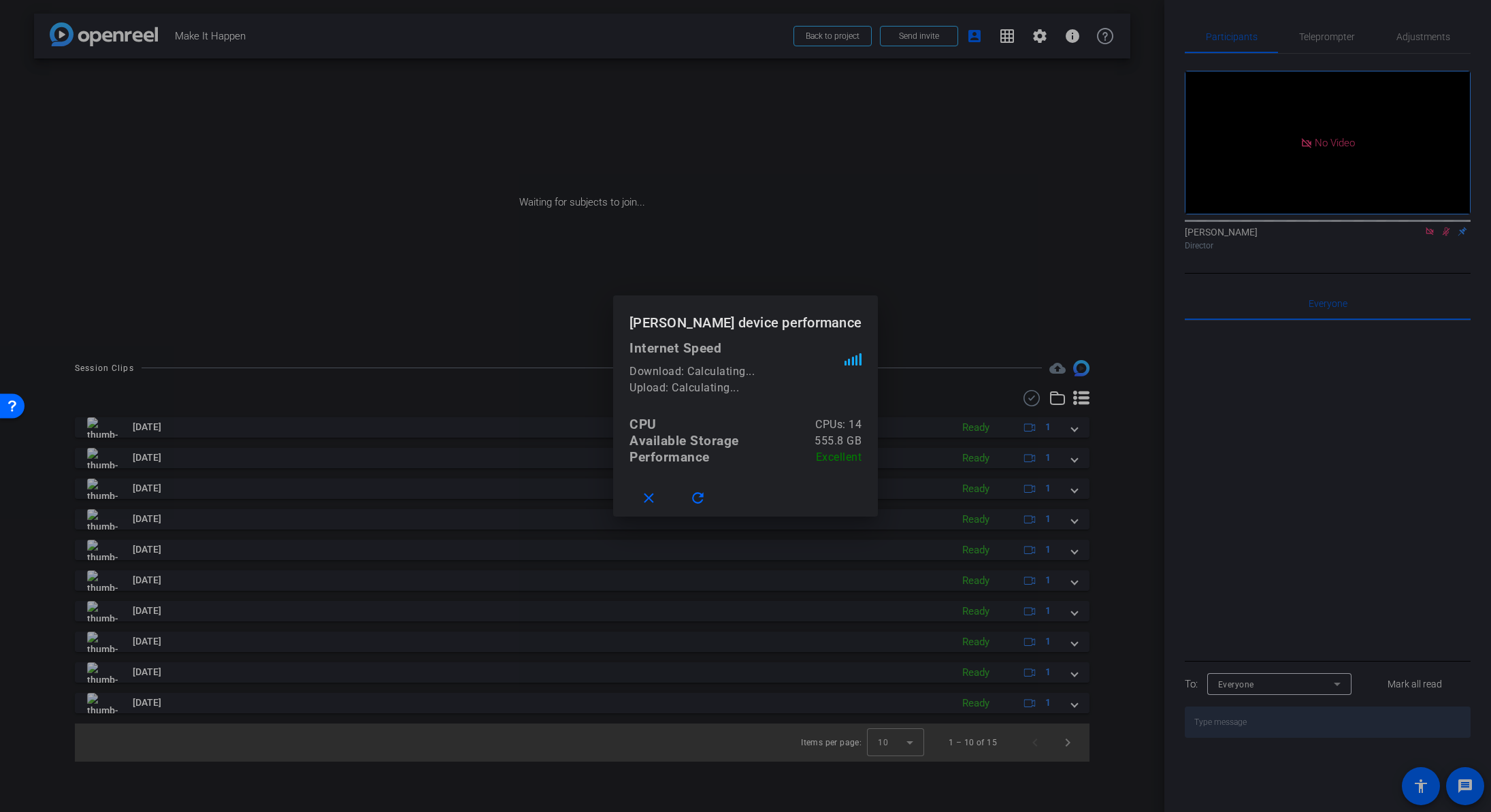
drag, startPoint x: 1052, startPoint y: 172, endPoint x: 1010, endPoint y: 131, distance: 58.7
click at [1053, 170] on div at bounding box center [746, 406] width 1491 height 812
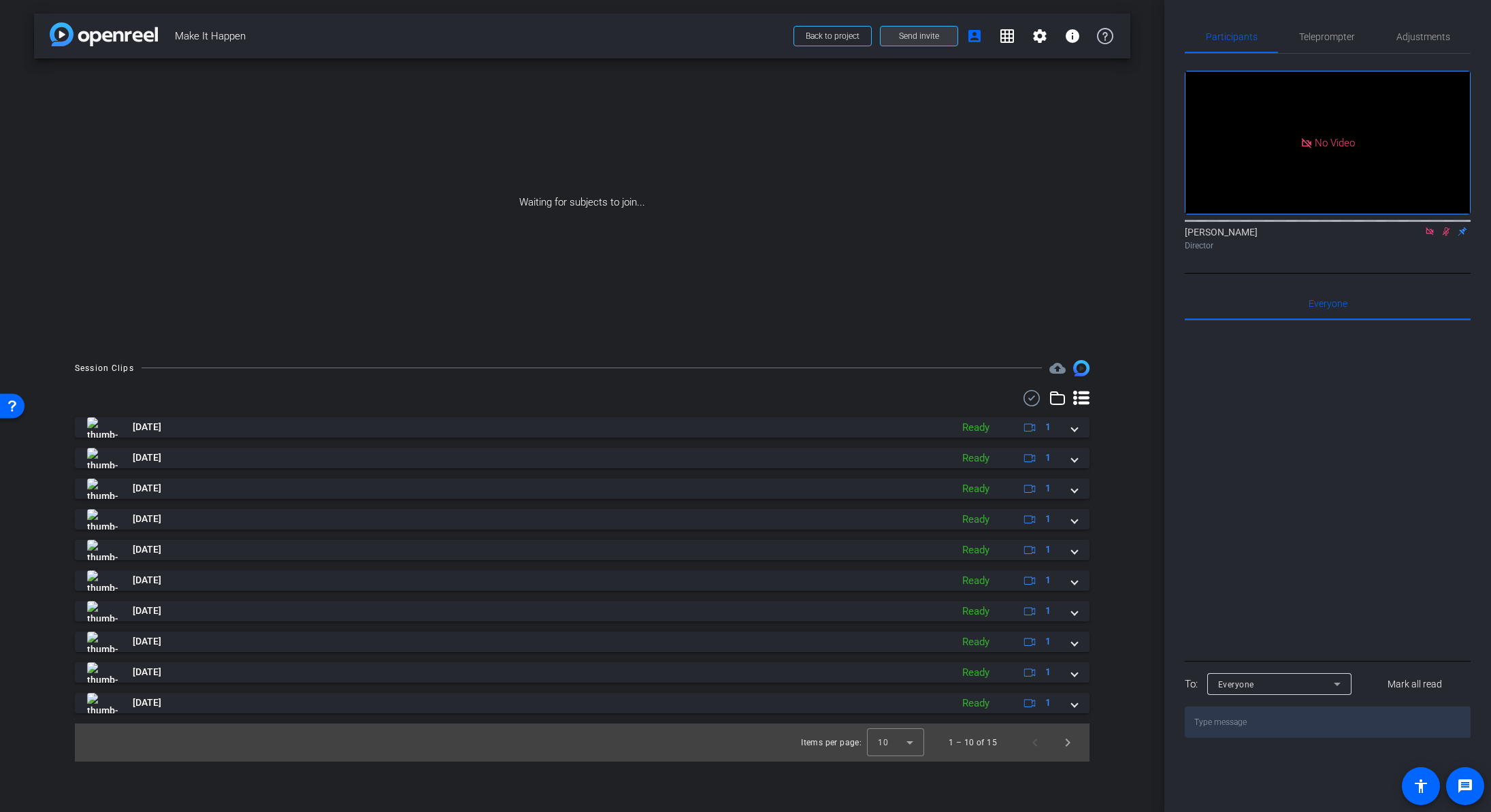
click at [926, 39] on span "Send invite" at bounding box center [919, 36] width 40 height 11
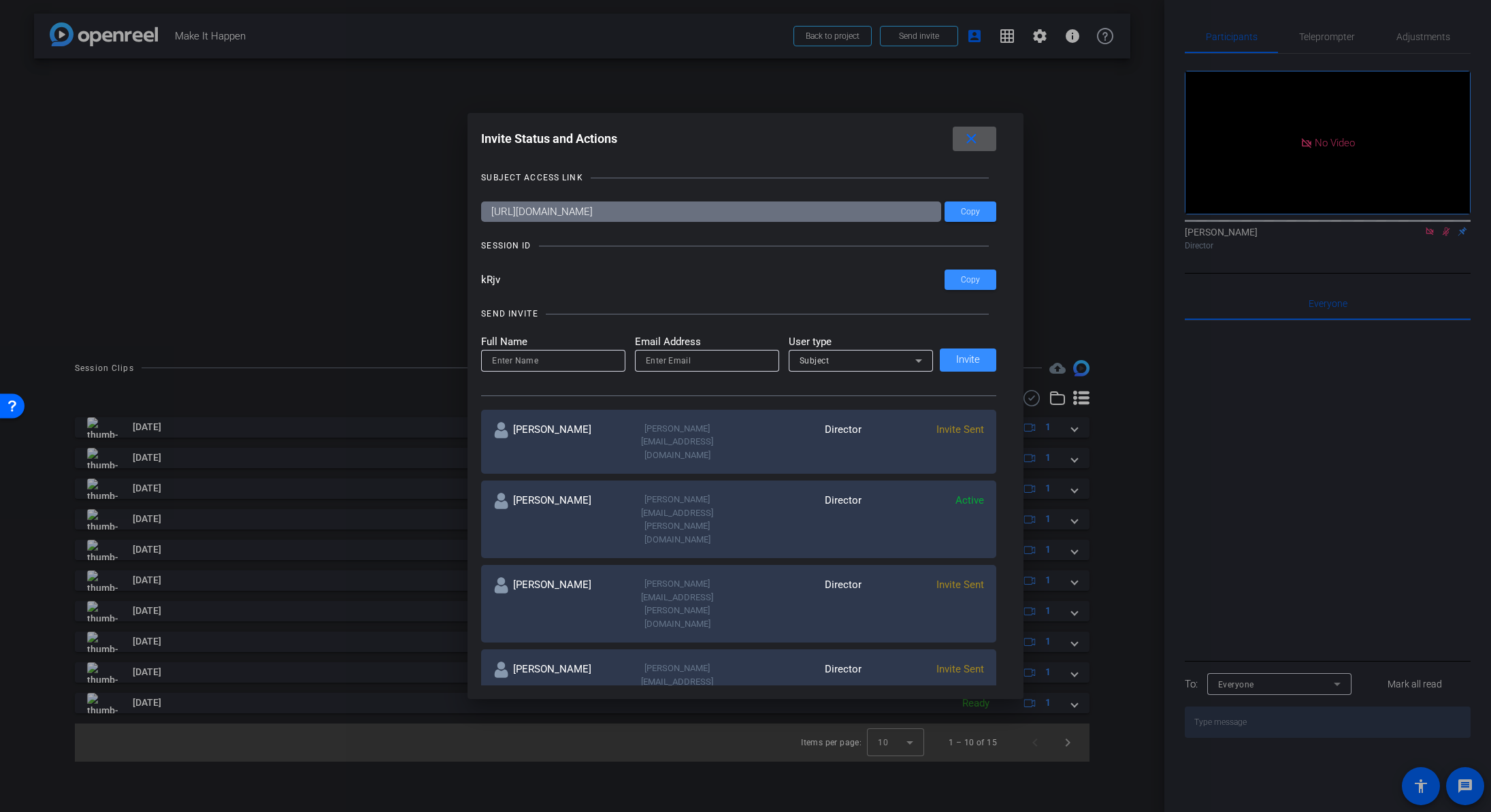
click at [967, 139] on mat-icon "close" at bounding box center [971, 138] width 17 height 17
